Goal: Task Accomplishment & Management: Use online tool/utility

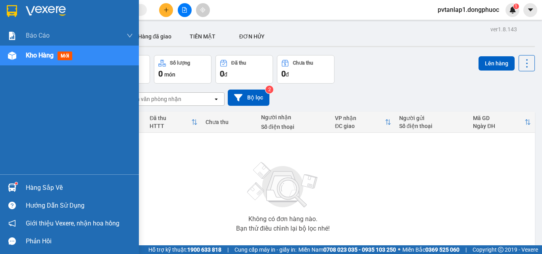
click at [14, 187] on img at bounding box center [12, 188] width 8 height 8
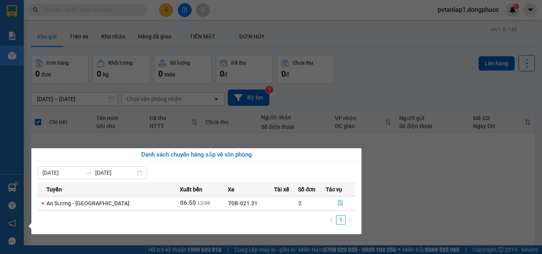
click at [368, 110] on section "Kết quả tìm kiếm ( 0 ) Bộ lọc Ngày tạo đơn gần nhất No Data pvtanlap1.dongphuoc…" at bounding box center [271, 127] width 542 height 254
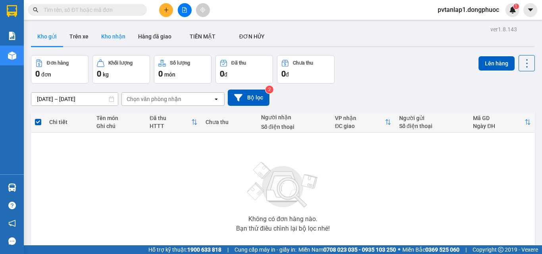
click at [101, 38] on button "Kho nhận" at bounding box center [113, 36] width 37 height 19
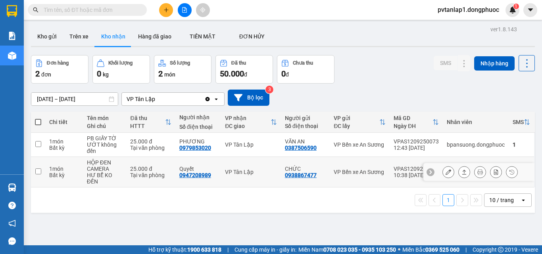
click at [231, 171] on div "VP Tân Lập" at bounding box center [251, 172] width 52 height 6
checkbox input "true"
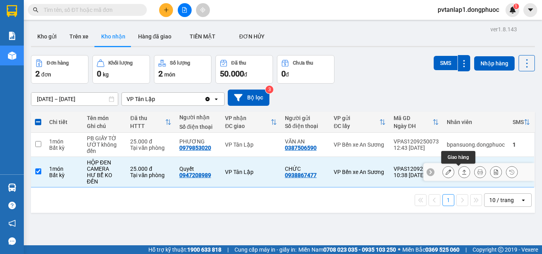
click at [462, 172] on icon at bounding box center [464, 172] width 4 height 5
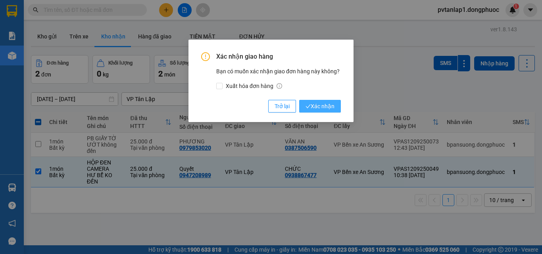
click at [310, 107] on icon "check" at bounding box center [308, 106] width 5 height 5
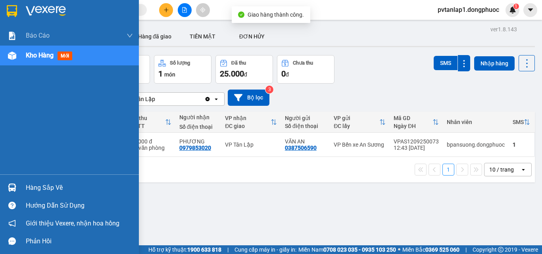
click at [21, 184] on div "Hàng sắp về" at bounding box center [69, 188] width 139 height 18
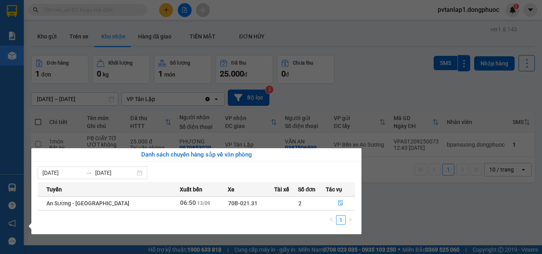
click at [337, 87] on section "Kết quả tìm kiếm ( 0 ) Bộ lọc Ngày tạo đơn gần nhất No Data pvtanlap1.dongphuoc…" at bounding box center [271, 127] width 542 height 254
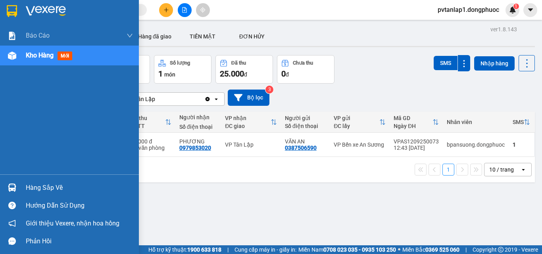
click at [44, 190] on div "Hàng sắp về" at bounding box center [79, 188] width 107 height 12
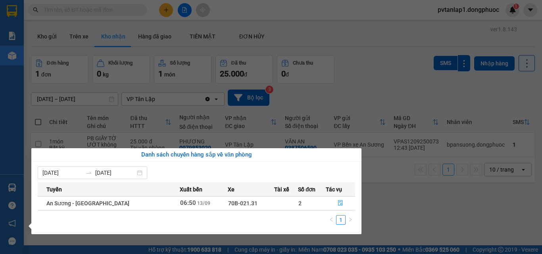
click at [382, 88] on section "Kết quả tìm kiếm ( 0 ) Bộ lọc Ngày tạo đơn gần nhất No Data pvtanlap1.dongphuoc…" at bounding box center [271, 127] width 542 height 254
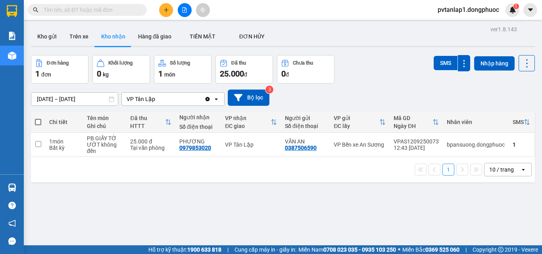
click at [113, 10] on input "text" at bounding box center [91, 10] width 94 height 9
type input "A"
type input "Á"
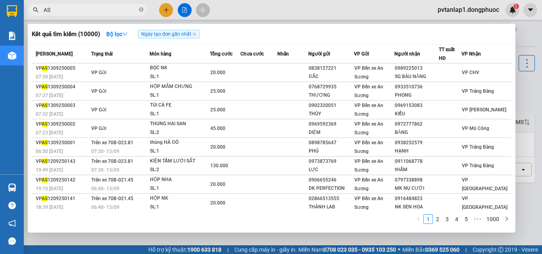
type input "A"
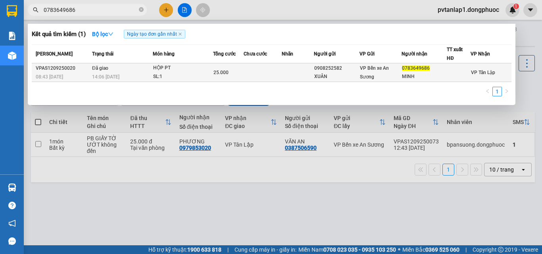
type input "0783649686"
click at [127, 75] on div "14:06 [DATE]" at bounding box center [122, 77] width 60 height 9
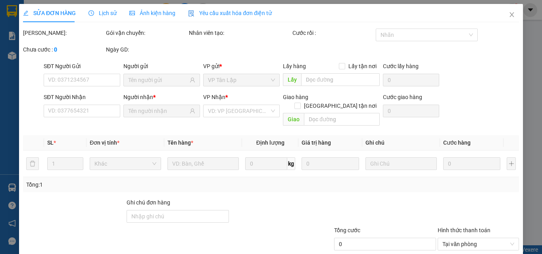
type input "0908252582"
type input "XUÂN"
type input "0783649686"
type input "MINH"
type input "25.000"
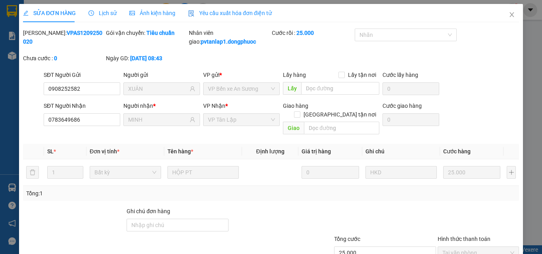
click at [104, 14] on span "Lịch sử" at bounding box center [102, 13] width 28 height 6
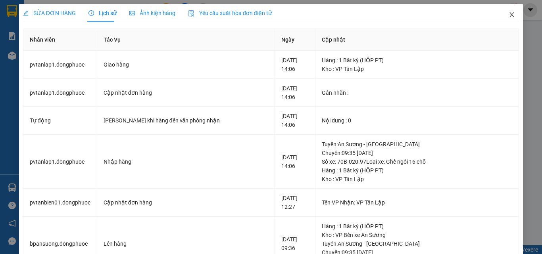
click at [503, 18] on span "Close" at bounding box center [512, 15] width 22 height 22
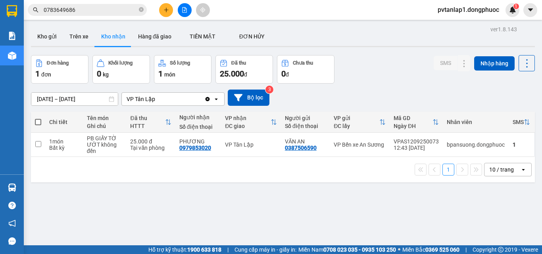
click at [30, 183] on div "ver 1.8.143 Kho gửi Trên xe Kho nhận Hàng đã giao TIỀN MẶT ĐƠN HỦY Đơn hàng 1…" at bounding box center [283, 151] width 510 height 254
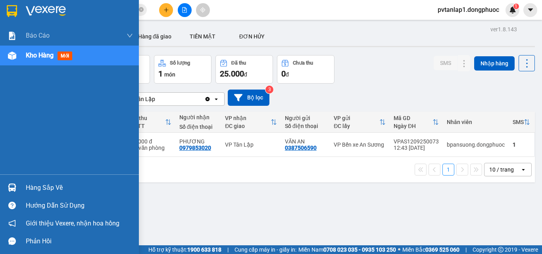
drag, startPoint x: 14, startPoint y: 190, endPoint x: 194, endPoint y: 190, distance: 179.8
click at [14, 190] on img at bounding box center [12, 188] width 8 height 8
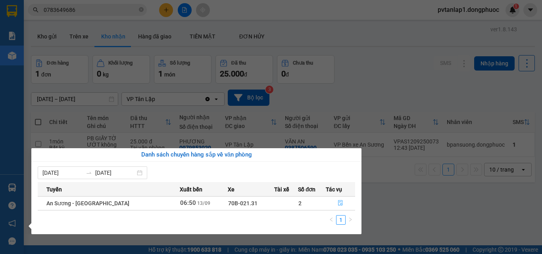
click at [340, 204] on icon "file-done" at bounding box center [340, 204] width 5 height 6
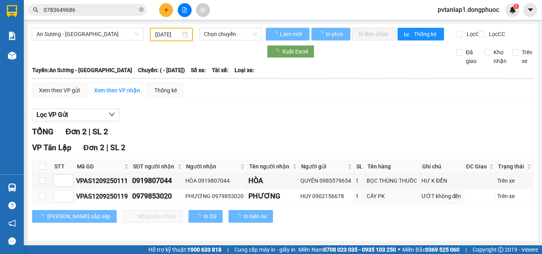
type input "[DATE]"
